Goal: Information Seeking & Learning: Learn about a topic

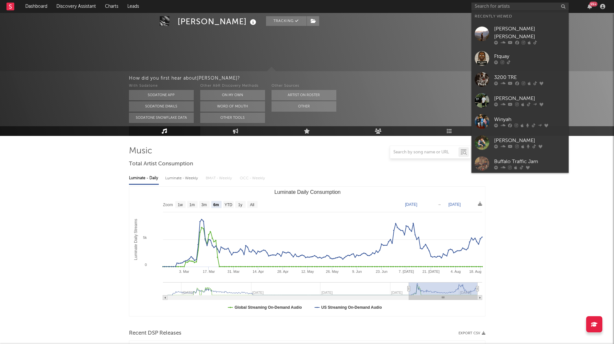
select select "6m"
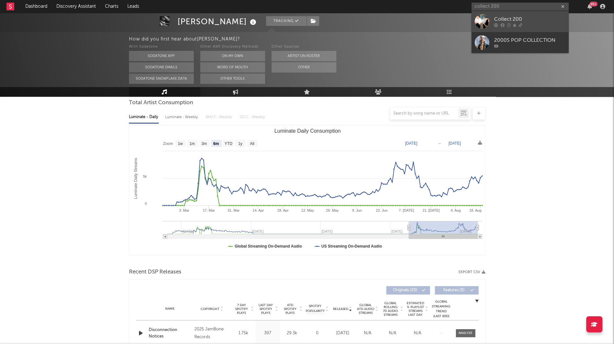
type input "collect 200"
click at [509, 15] on link "Collect 200" at bounding box center [519, 21] width 97 height 21
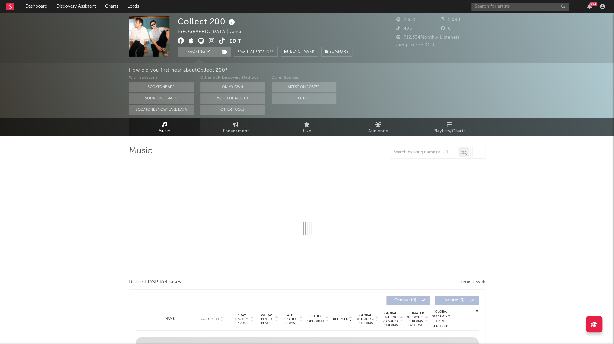
select select "1w"
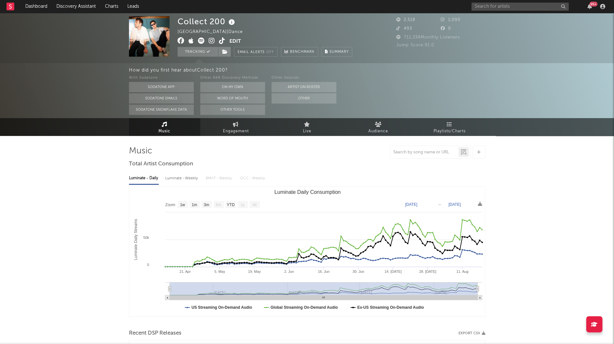
click at [214, 40] on icon at bounding box center [212, 41] width 6 height 6
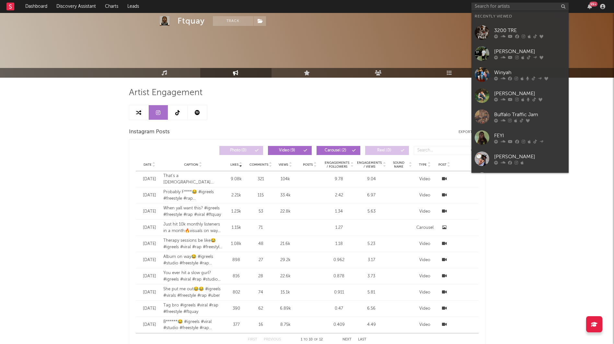
select select "1w"
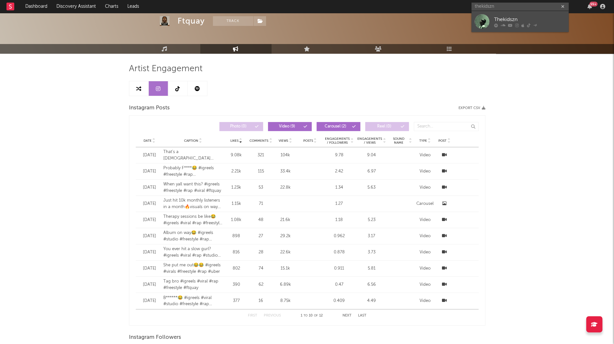
type input "thekidszn"
click at [501, 13] on link "Thekidszn" at bounding box center [519, 21] width 97 height 21
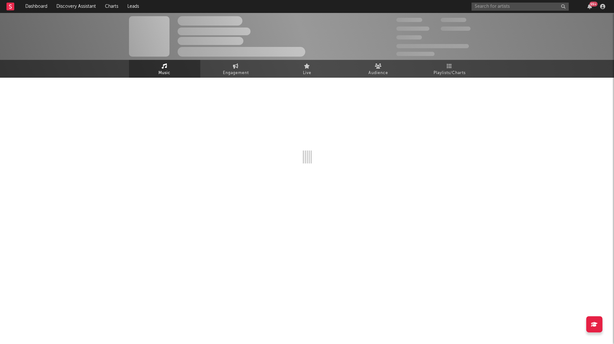
select select "6m"
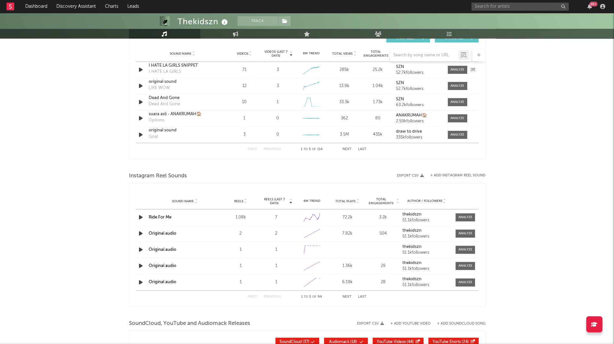
scroll to position [33, 0]
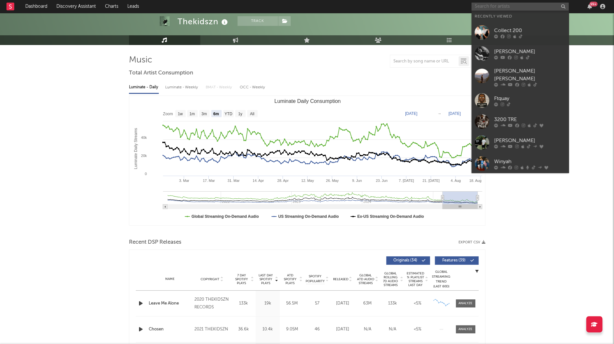
click at [479, 5] on input "text" at bounding box center [519, 7] width 97 height 8
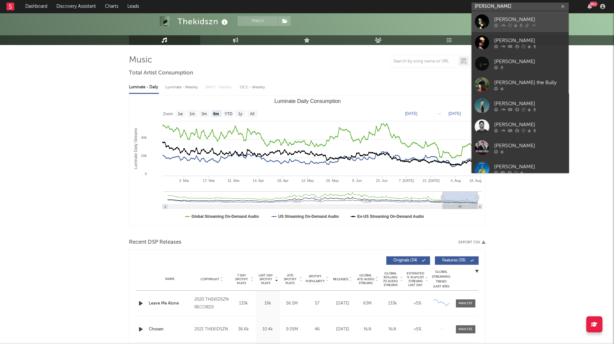
type input "brayton"
click at [498, 20] on div "BRAYTON" at bounding box center [529, 20] width 71 height 8
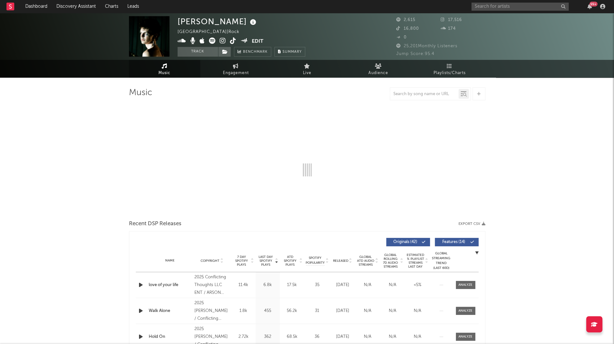
select select "1w"
